Goal: Information Seeking & Learning: Learn about a topic

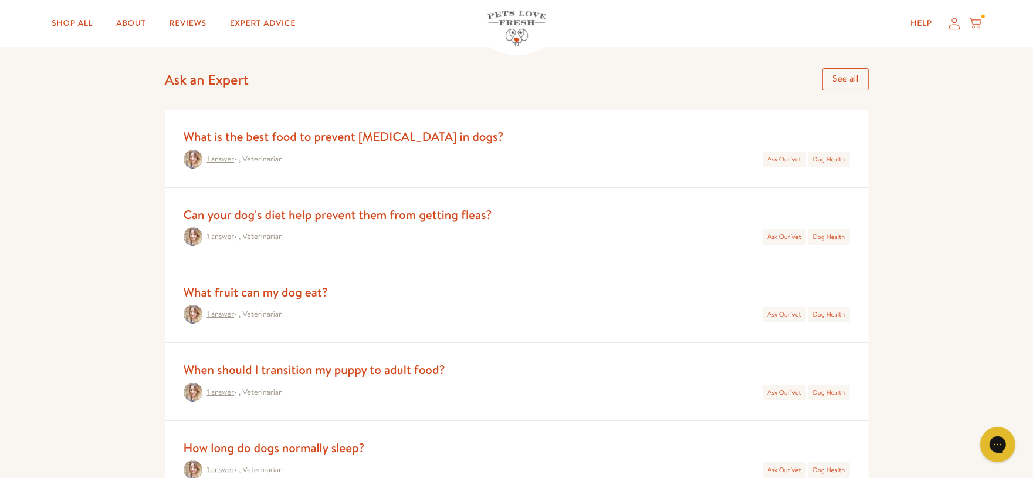
scroll to position [515, 0]
click at [853, 83] on link "See all" at bounding box center [846, 77] width 46 height 22
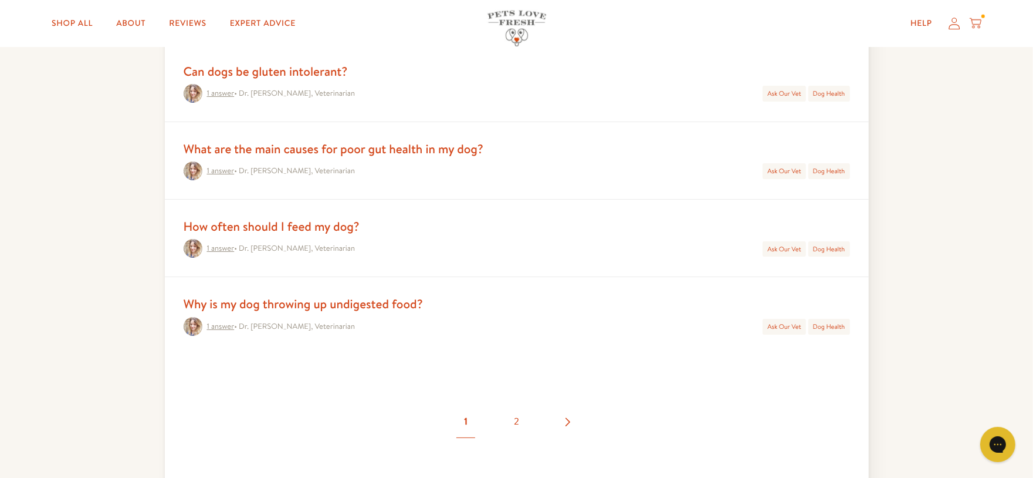
scroll to position [1369, 0]
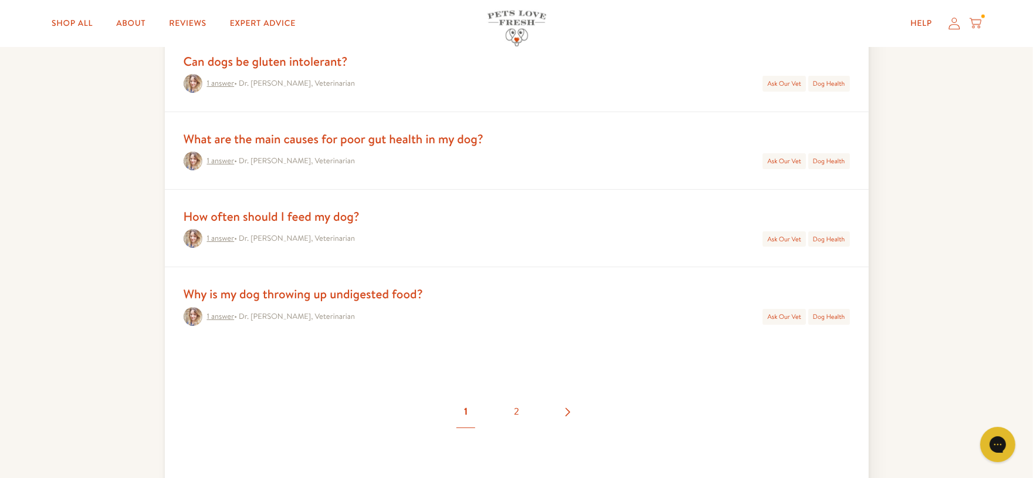
click at [414, 140] on link "What are the main causes for poor gut health in my dog?" at bounding box center [334, 138] width 300 height 17
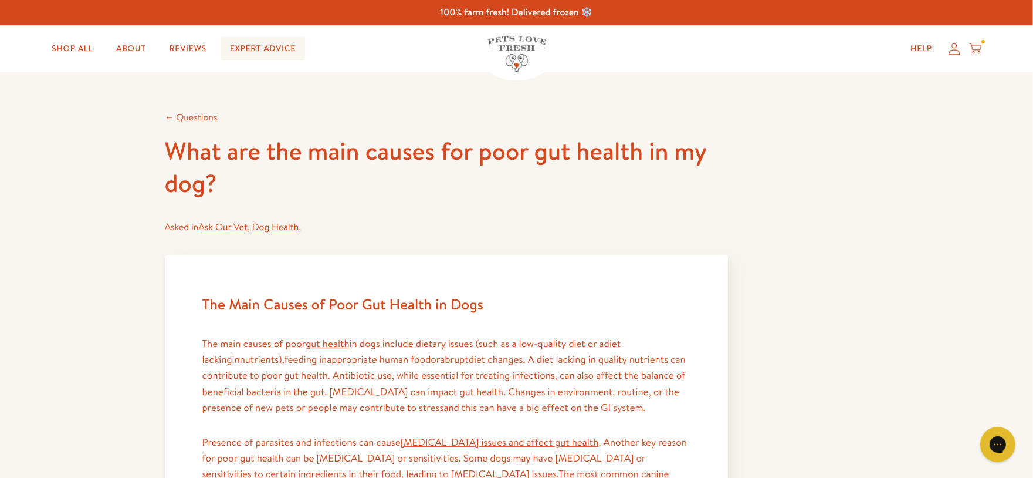
click at [262, 52] on link "Expert Advice" at bounding box center [263, 48] width 85 height 23
